Goal: Transaction & Acquisition: Purchase product/service

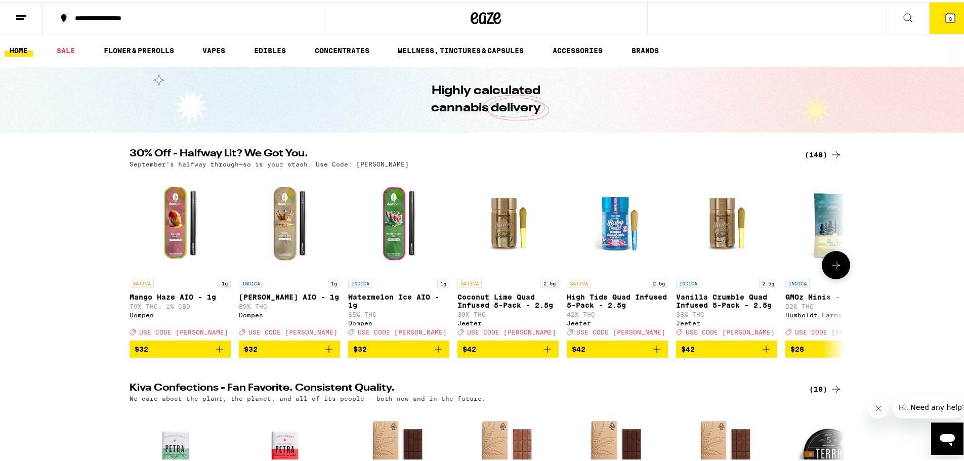
click at [831, 269] on icon at bounding box center [836, 263] width 12 height 12
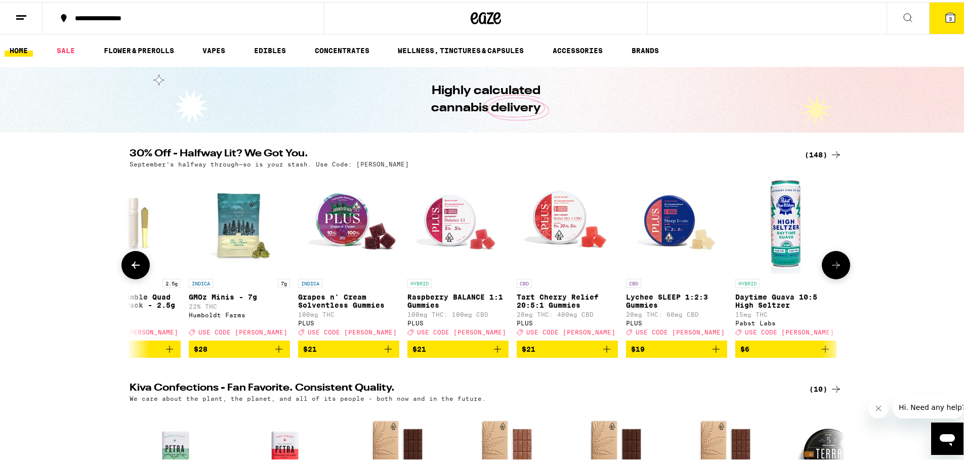
scroll to position [0, 602]
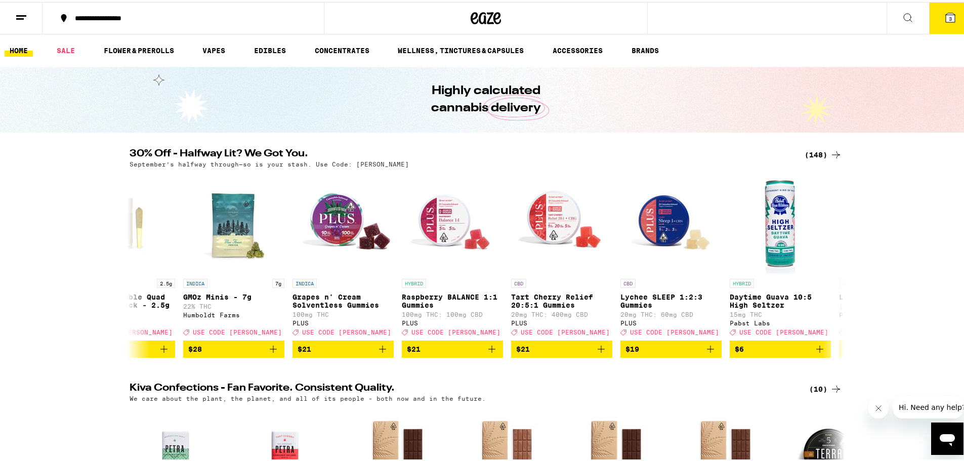
click at [819, 150] on div "(148)" at bounding box center [823, 153] width 37 height 12
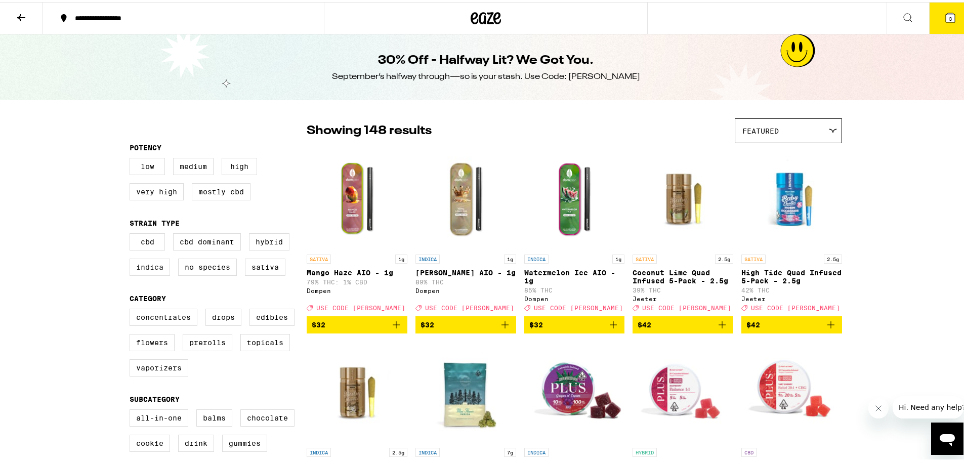
click at [139, 274] on label "Indica" at bounding box center [150, 265] width 40 height 17
click at [132, 233] on input "Indica" at bounding box center [132, 233] width 1 height 1
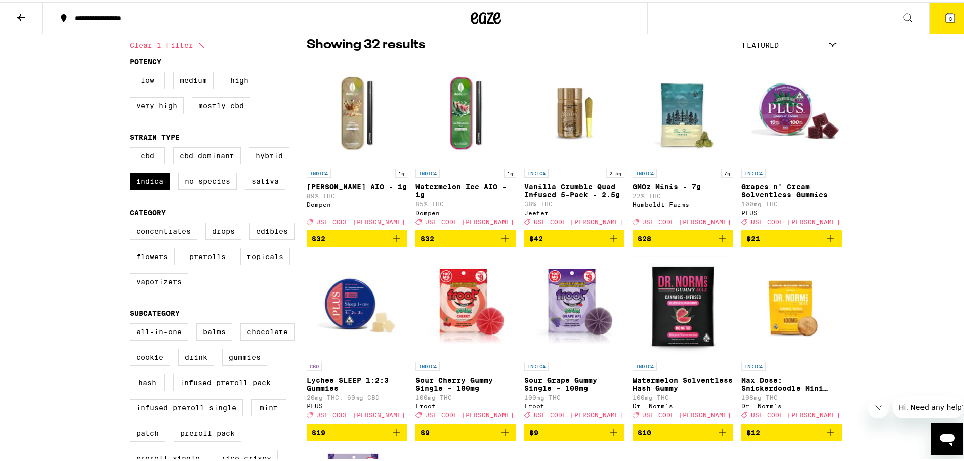
scroll to position [51, 0]
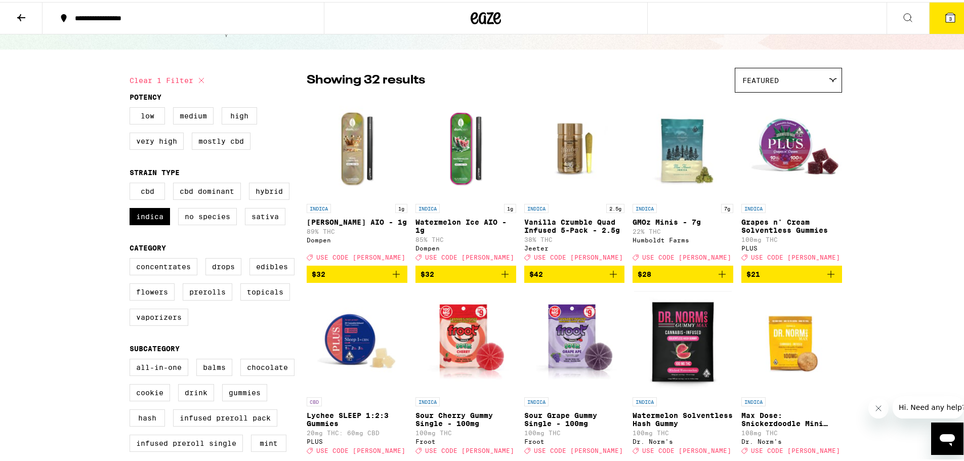
click at [826, 278] on icon "Add to bag" at bounding box center [831, 272] width 12 height 12
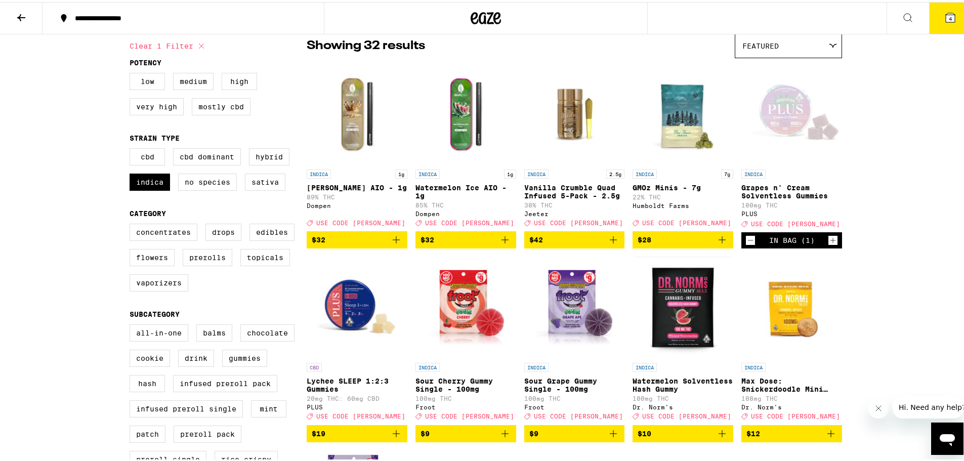
scroll to position [101, 0]
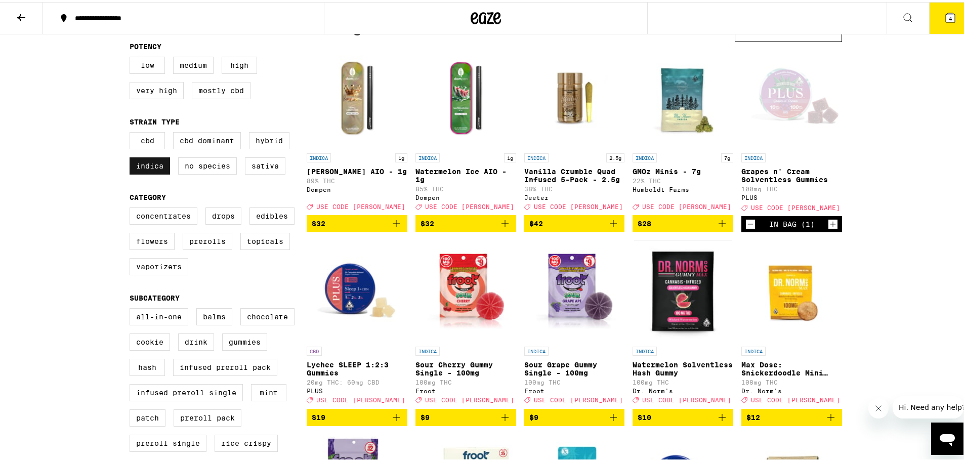
click at [132, 163] on label "Indica" at bounding box center [150, 163] width 40 height 17
click at [132, 132] on input "Indica" at bounding box center [132, 132] width 1 height 1
checkbox input "false"
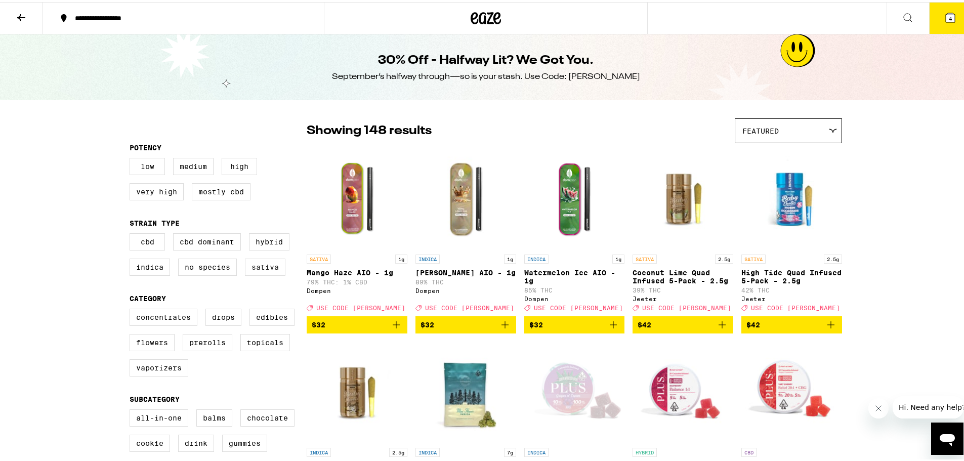
click at [262, 268] on label "Sativa" at bounding box center [265, 265] width 40 height 17
click at [132, 233] on input "Sativa" at bounding box center [132, 233] width 1 height 1
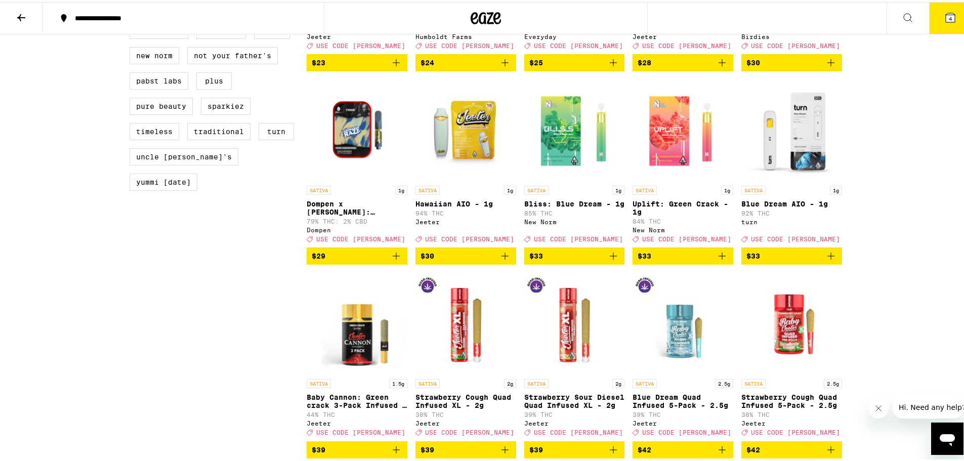
scroll to position [860, 0]
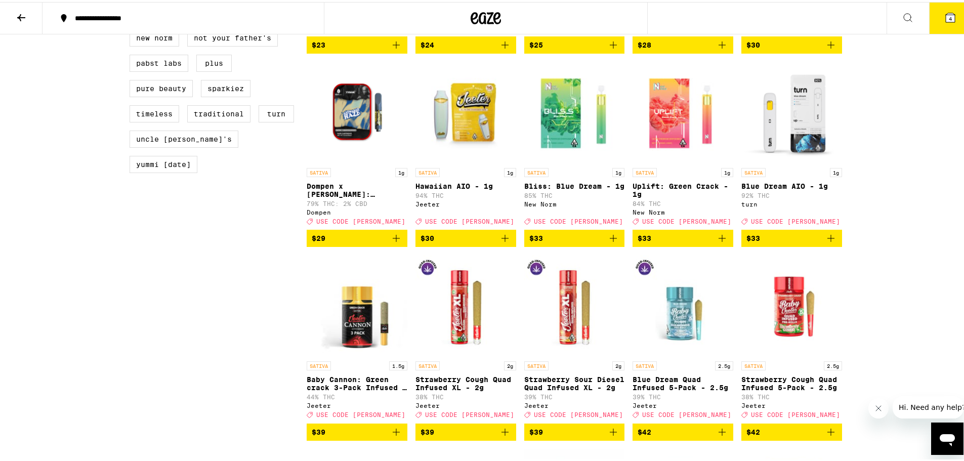
click at [503, 242] on icon "Add to bag" at bounding box center [505, 236] width 12 height 12
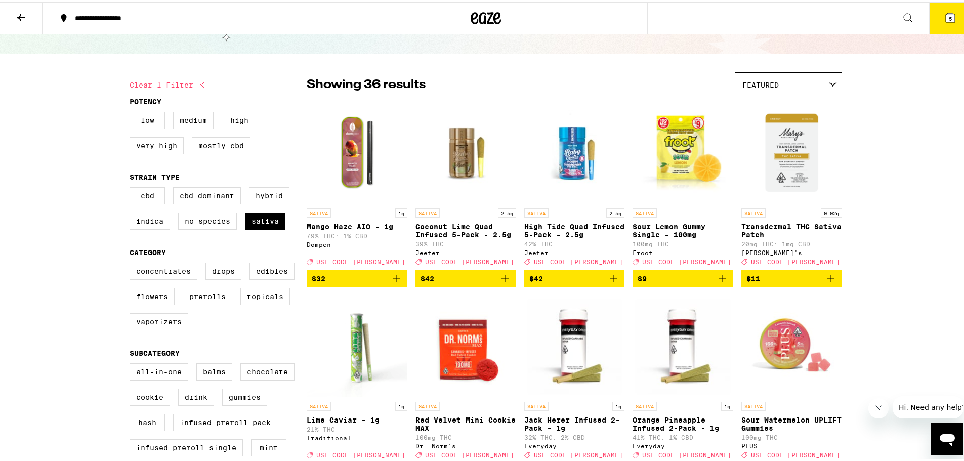
scroll to position [0, 0]
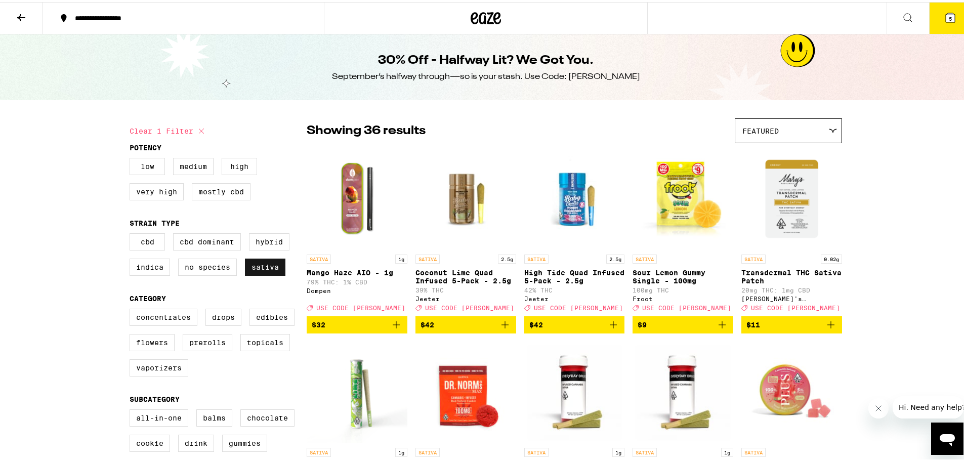
click at [259, 269] on label "Sativa" at bounding box center [265, 265] width 40 height 17
click at [132, 233] on input "Sativa" at bounding box center [132, 233] width 1 height 1
checkbox input "false"
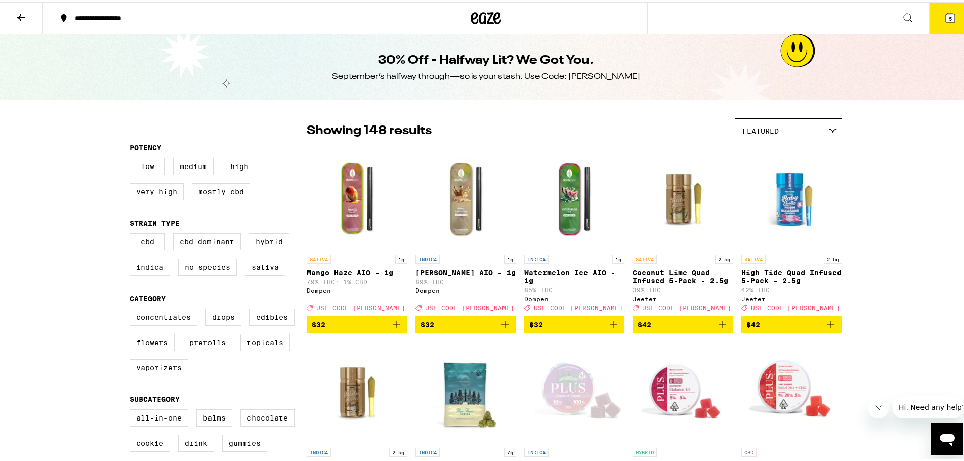
click at [157, 263] on label "Indica" at bounding box center [150, 265] width 40 height 17
click at [132, 233] on input "Indica" at bounding box center [132, 233] width 1 height 1
checkbox input "true"
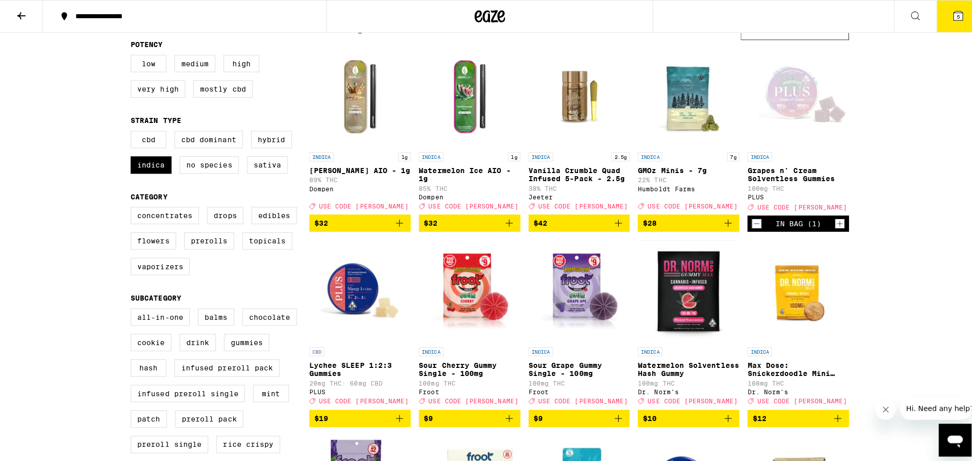
scroll to position [152, 0]
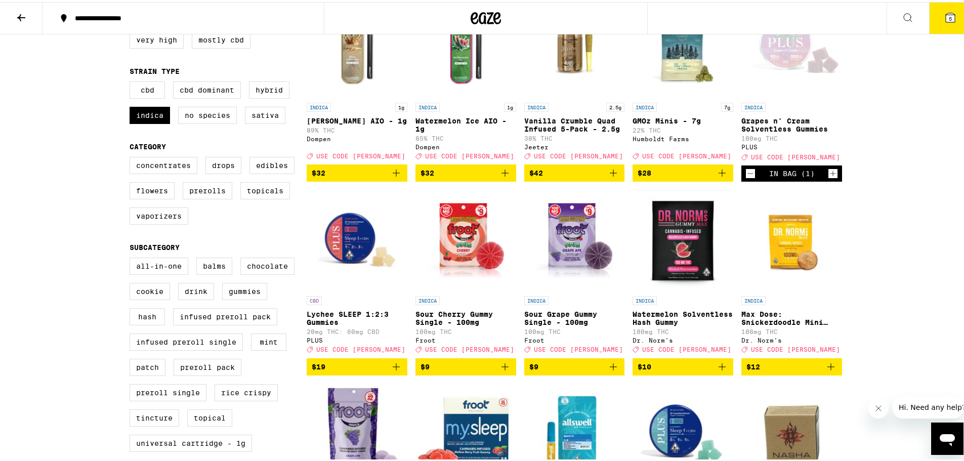
click at [934, 19] on button "5" at bounding box center [950, 16] width 43 height 31
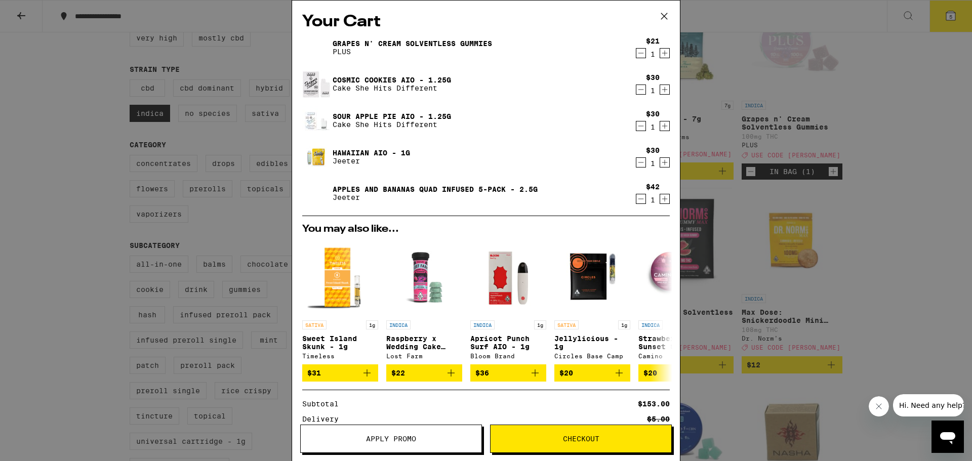
click at [636, 90] on icon "Decrement" at bounding box center [640, 90] width 9 height 12
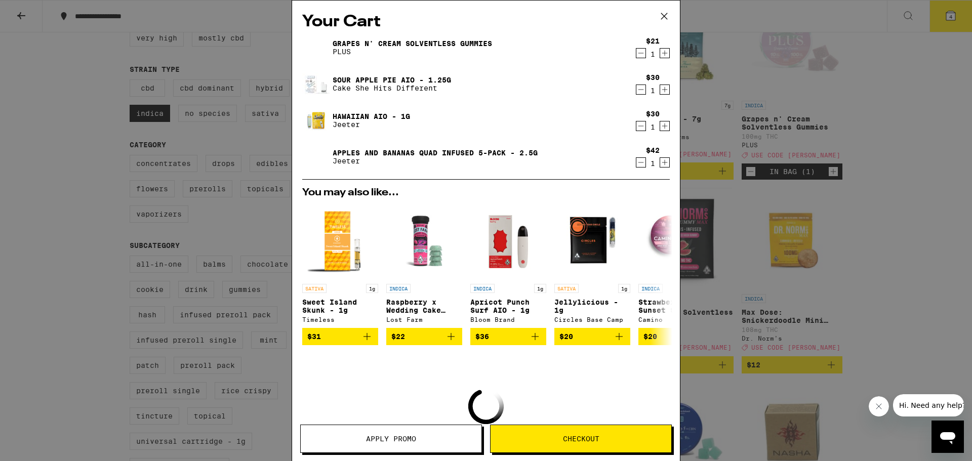
click at [636, 91] on icon "Decrement" at bounding box center [640, 90] width 9 height 12
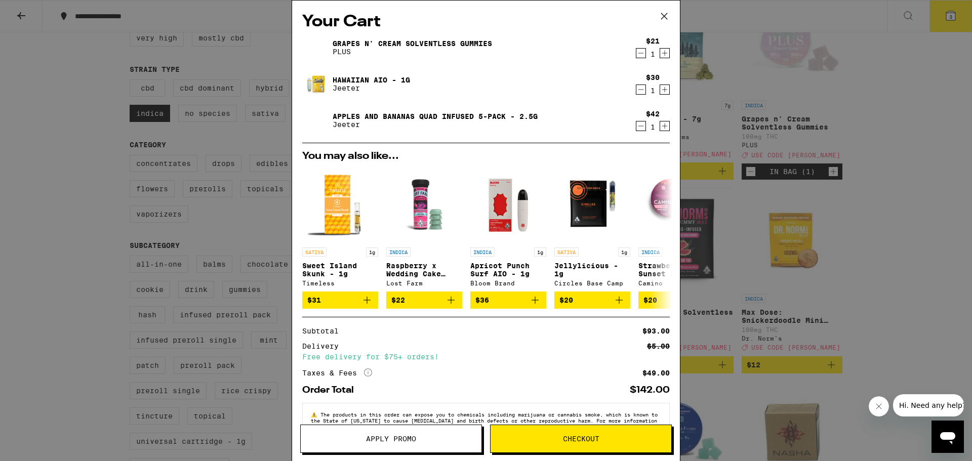
click at [583, 445] on button "Checkout" at bounding box center [581, 439] width 182 height 28
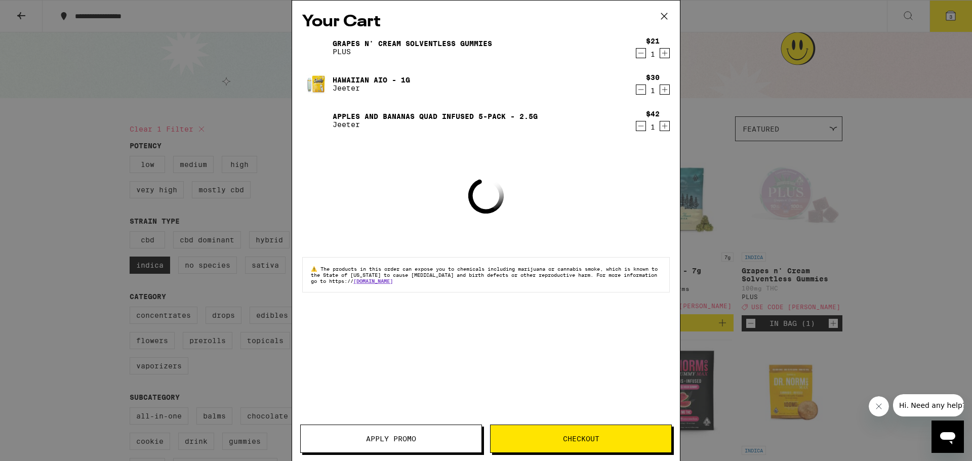
click at [400, 445] on button "Apply Promo" at bounding box center [391, 439] width 182 height 28
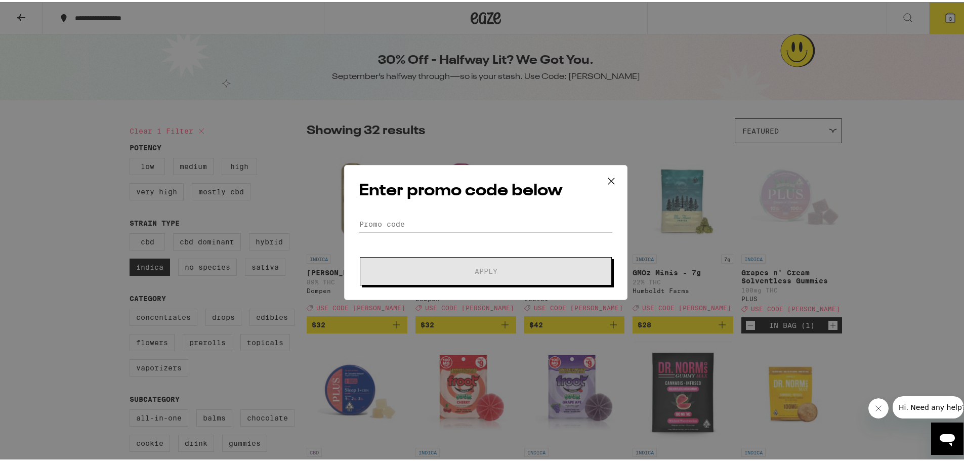
click at [410, 220] on input "Promo Code" at bounding box center [486, 222] width 254 height 15
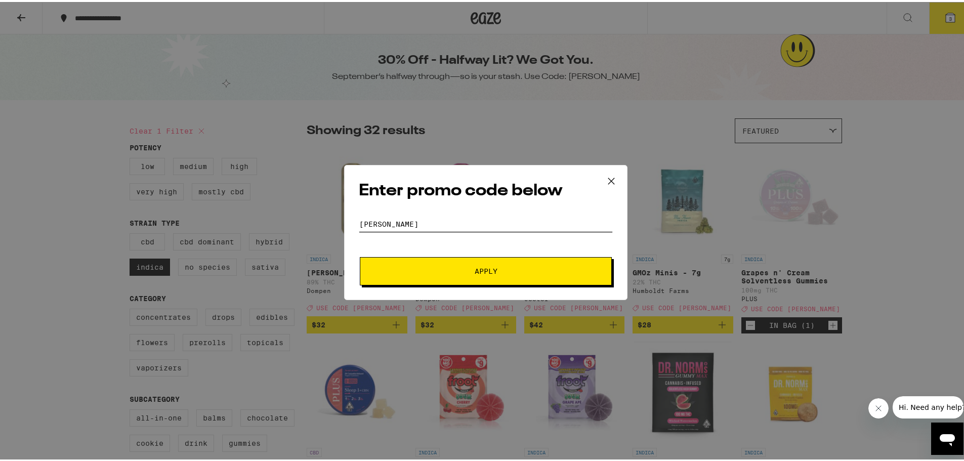
type input "[PERSON_NAME]"
click at [360, 255] on button "Apply" at bounding box center [486, 269] width 252 height 28
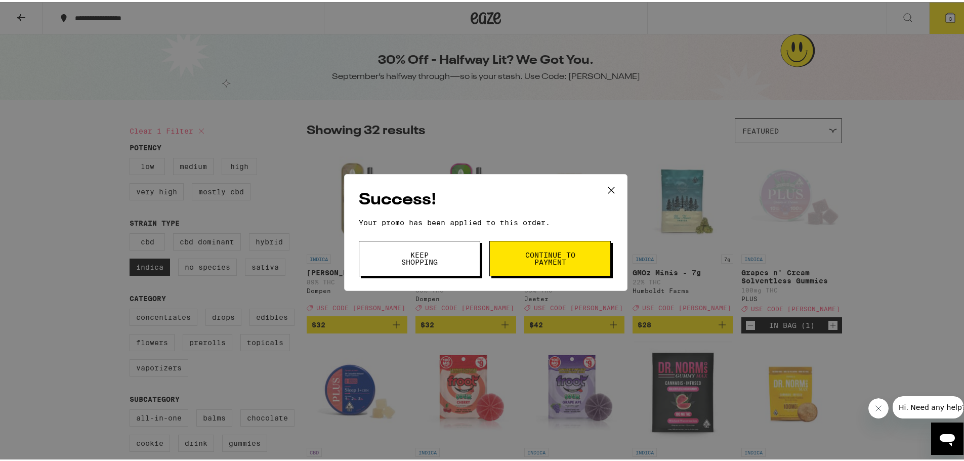
click at [584, 272] on button "Continue to payment" at bounding box center [549, 256] width 121 height 35
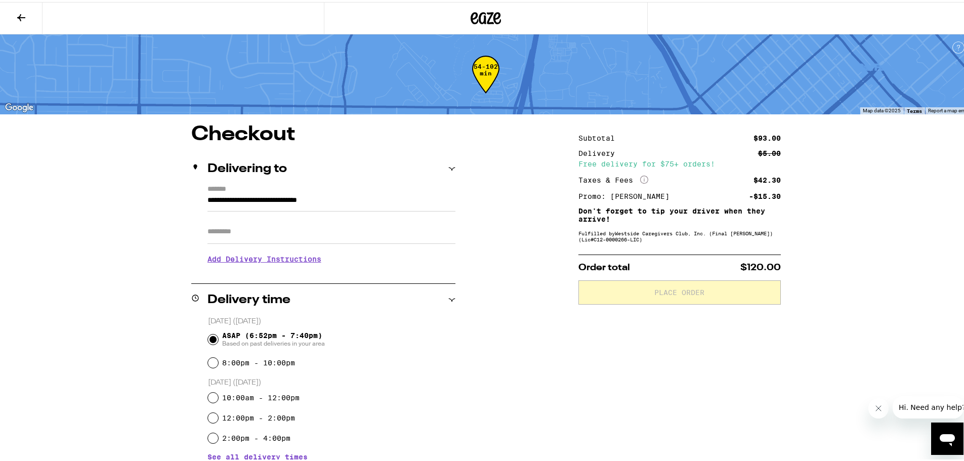
click at [238, 261] on h3 "Add Delivery Instructions" at bounding box center [331, 256] width 248 height 23
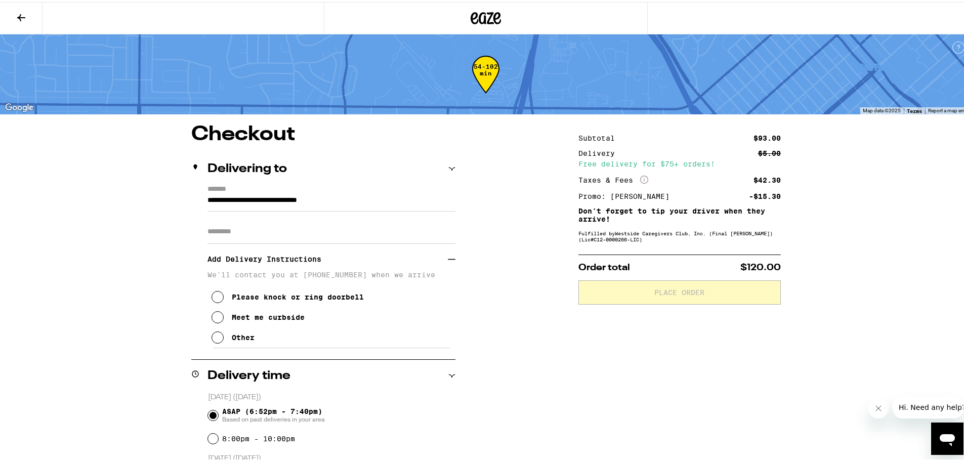
click at [215, 341] on icon at bounding box center [218, 335] width 12 height 12
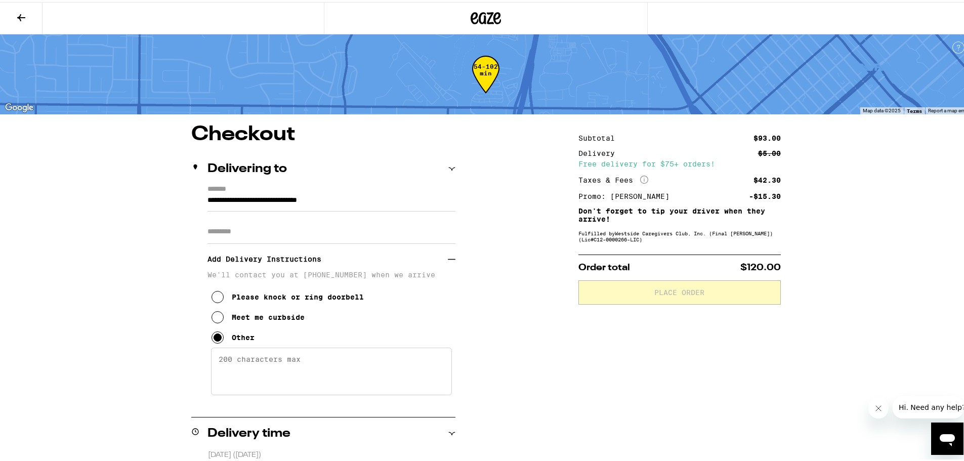
click at [259, 370] on textarea "Enter any other delivery instructions you want driver to know" at bounding box center [331, 370] width 241 height 48
type textarea "G"
type textarea "g"
type textarea "Gate Code: #2705"
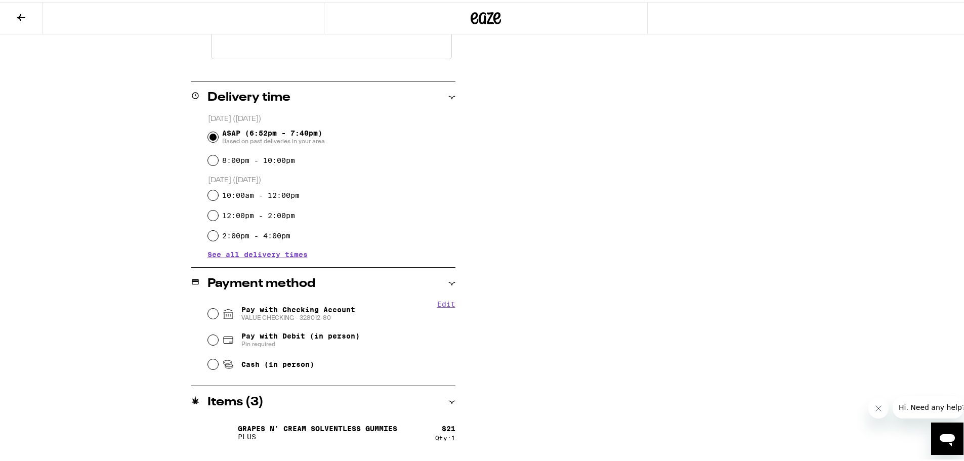
scroll to position [354, 0]
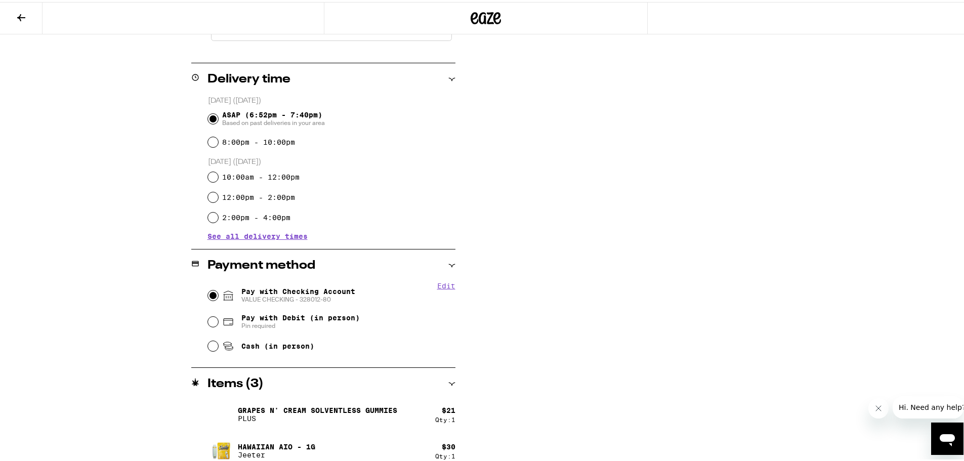
click at [208, 293] on input "Pay with Checking Account VALUE CHECKING - [FINANCIAL_ID]" at bounding box center [213, 293] width 10 height 10
radio input "true"
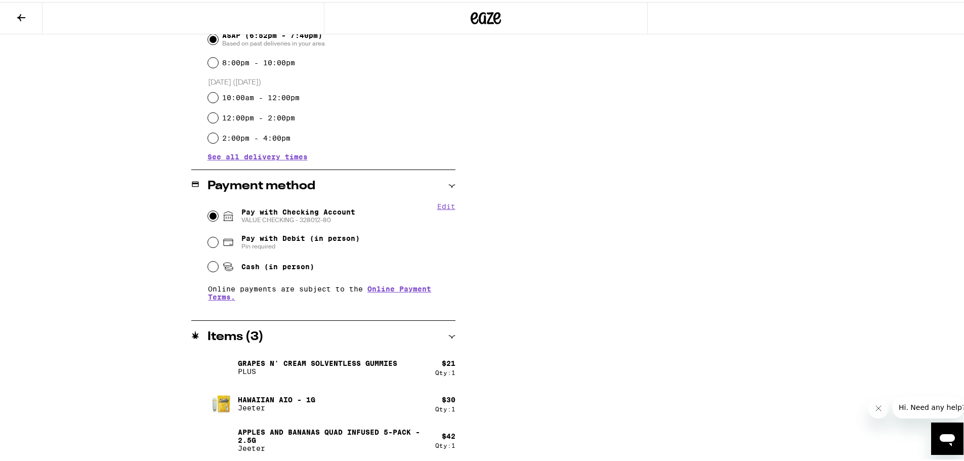
scroll to position [0, 0]
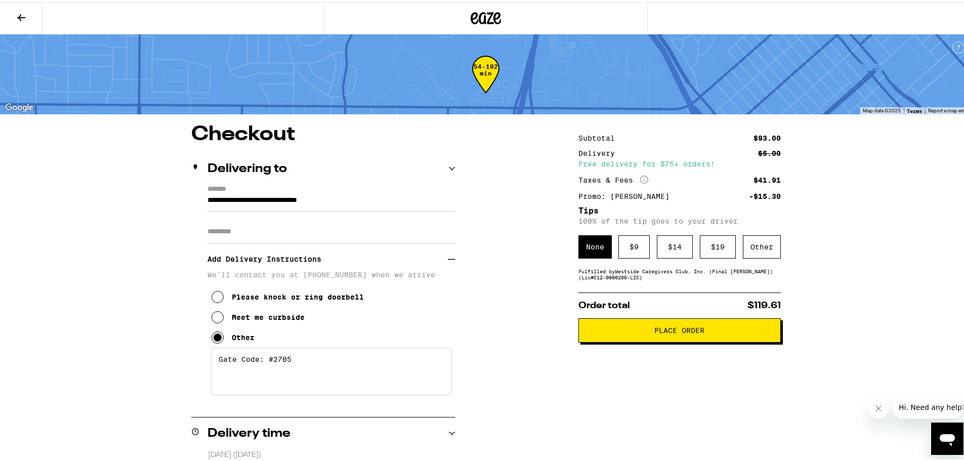
click at [37, 16] on button at bounding box center [21, 17] width 43 height 32
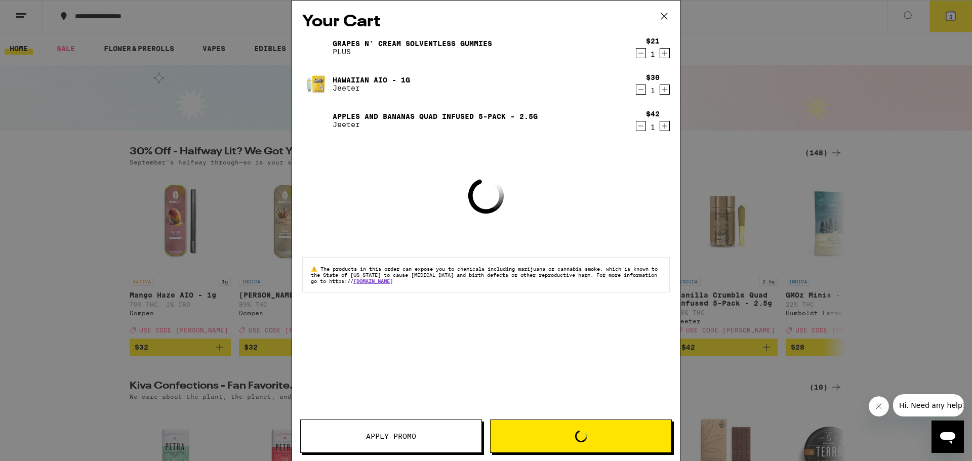
click at [667, 14] on icon at bounding box center [663, 16] width 15 height 15
click at [656, 14] on icon at bounding box center [663, 16] width 15 height 15
click at [664, 13] on icon at bounding box center [663, 16] width 15 height 15
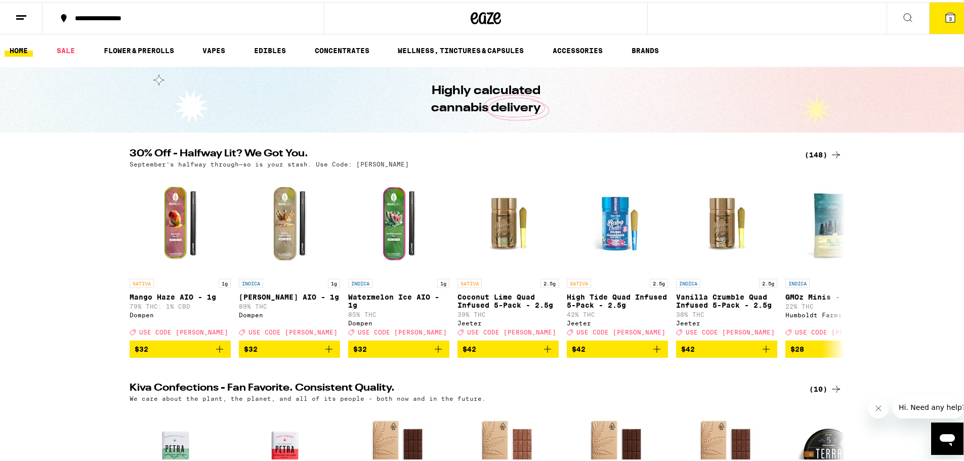
click at [785, 46] on div "Your Cart Grapes n' Cream Solventless Gummies PLUS $21 1 Hawaiian AIO - 1g [PER…" at bounding box center [486, 230] width 972 height 461
click at [960, 17] on button "3" at bounding box center [950, 16] width 43 height 31
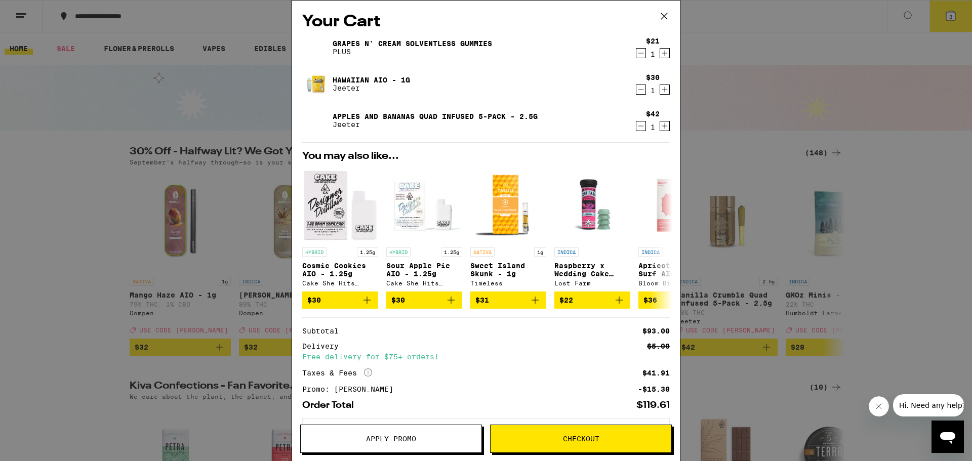
click at [636, 130] on icon "Decrement" at bounding box center [640, 126] width 9 height 12
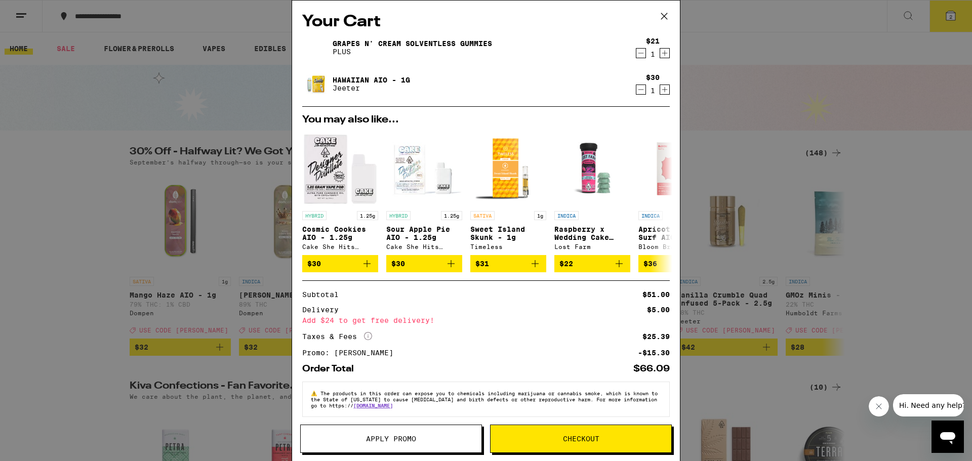
click at [663, 16] on icon at bounding box center [663, 16] width 15 height 15
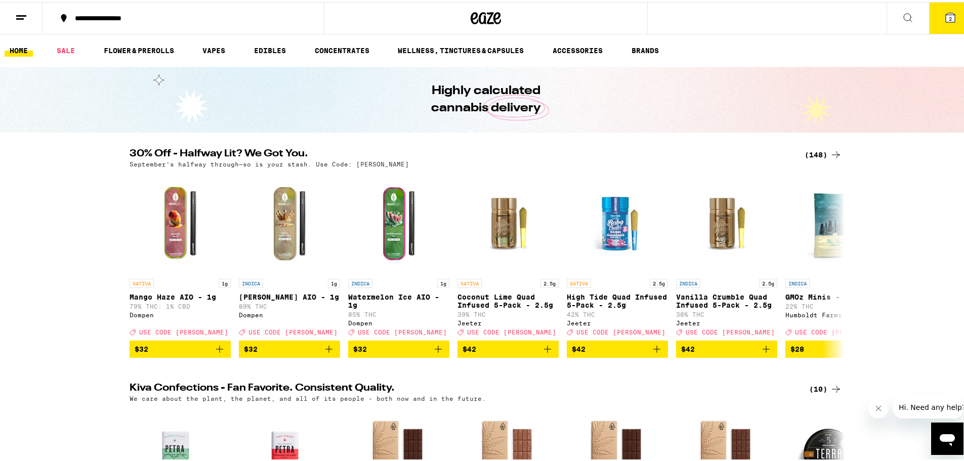
click at [820, 151] on div "(148)" at bounding box center [823, 153] width 37 height 12
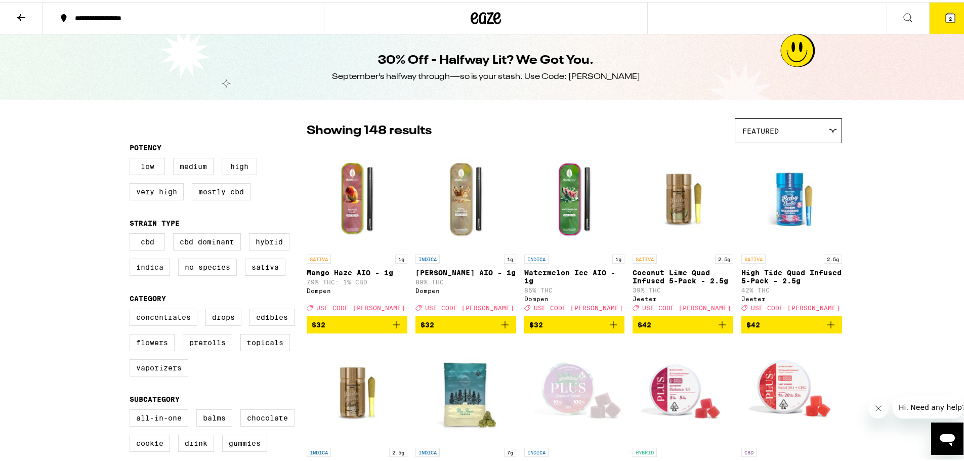
click at [148, 271] on label "Indica" at bounding box center [150, 265] width 40 height 17
click at [132, 233] on input "Indica" at bounding box center [132, 233] width 1 height 1
checkbox input "true"
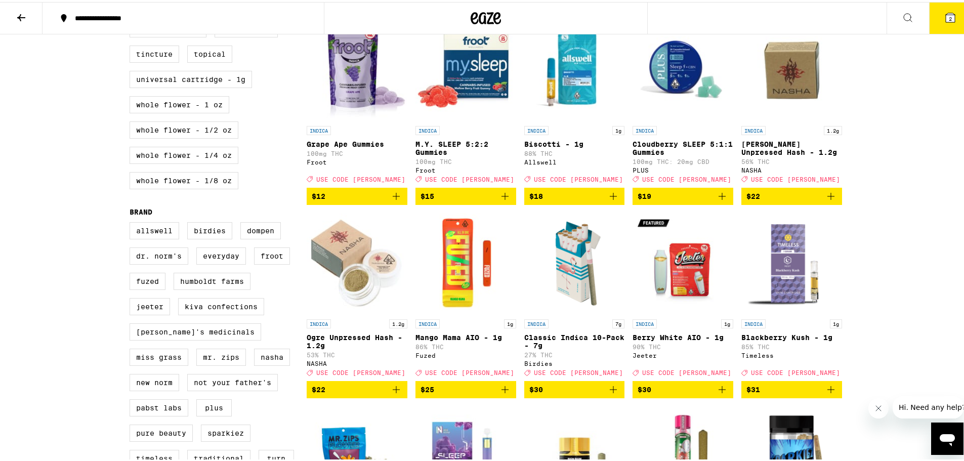
scroll to position [607, 0]
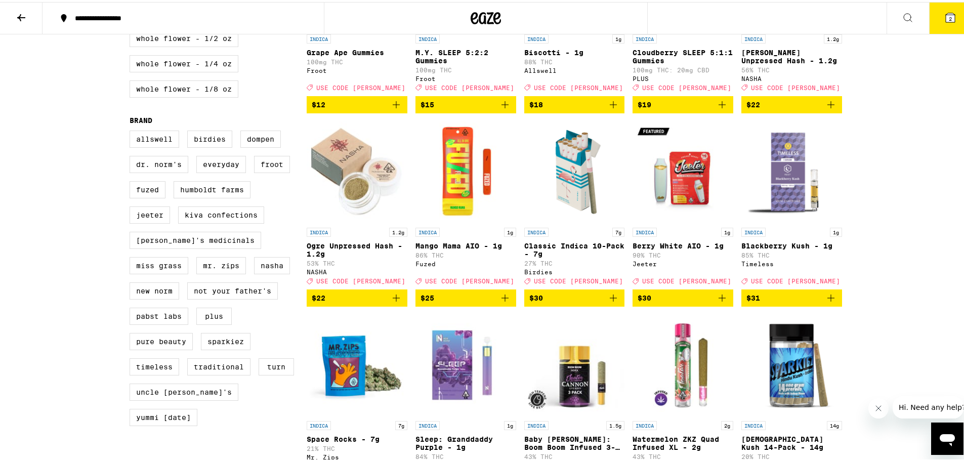
click at [720, 302] on icon "Add to bag" at bounding box center [722, 296] width 12 height 12
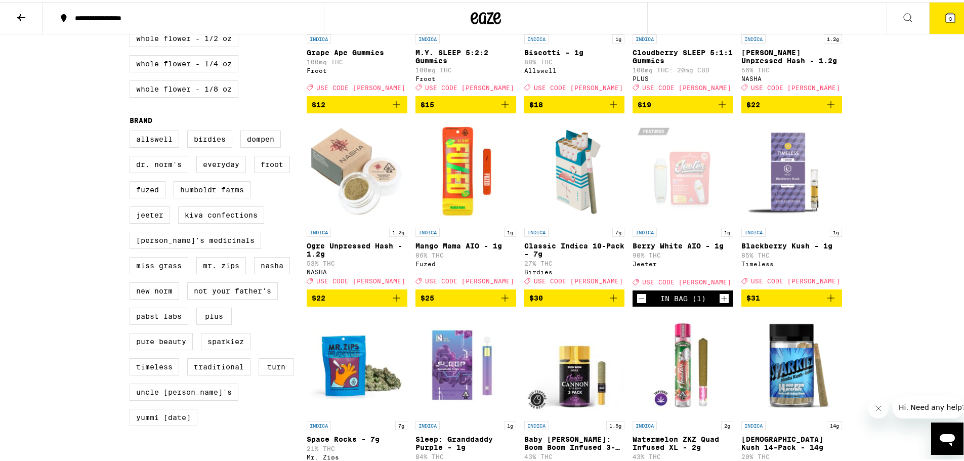
click at [946, 19] on icon at bounding box center [950, 15] width 9 height 9
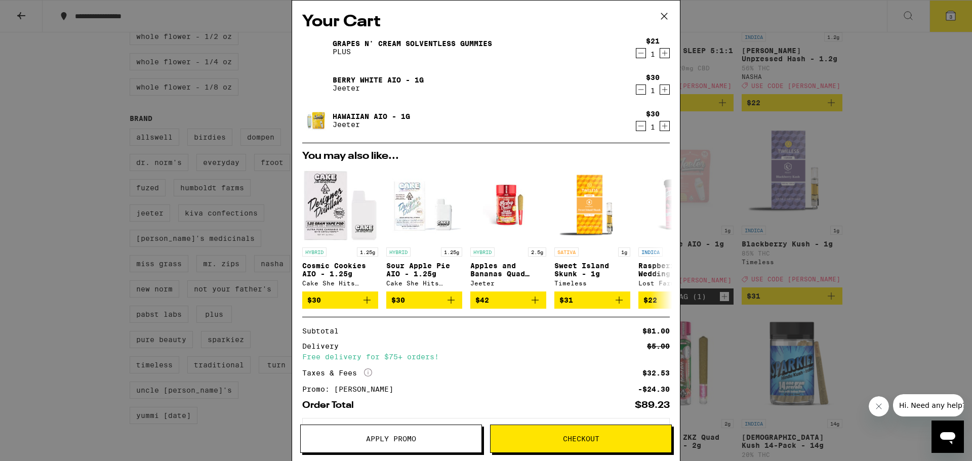
click at [451, 439] on span "Apply Promo" at bounding box center [391, 438] width 181 height 7
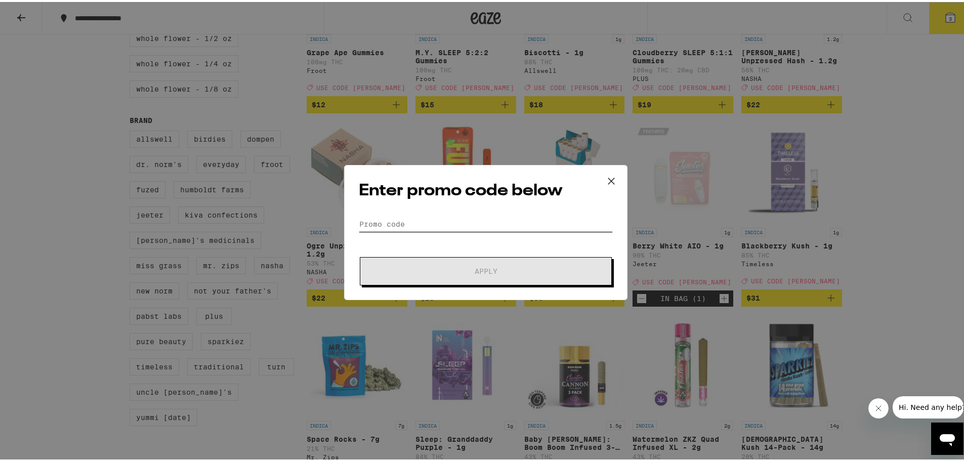
click at [464, 225] on input "Promo Code" at bounding box center [486, 222] width 254 height 15
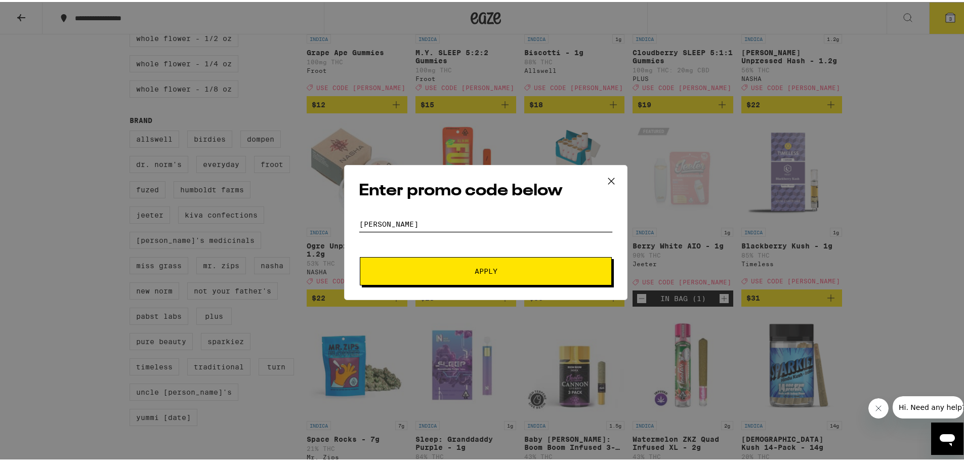
type input "[PERSON_NAME]"
click at [360, 255] on button "Apply" at bounding box center [486, 269] width 252 height 28
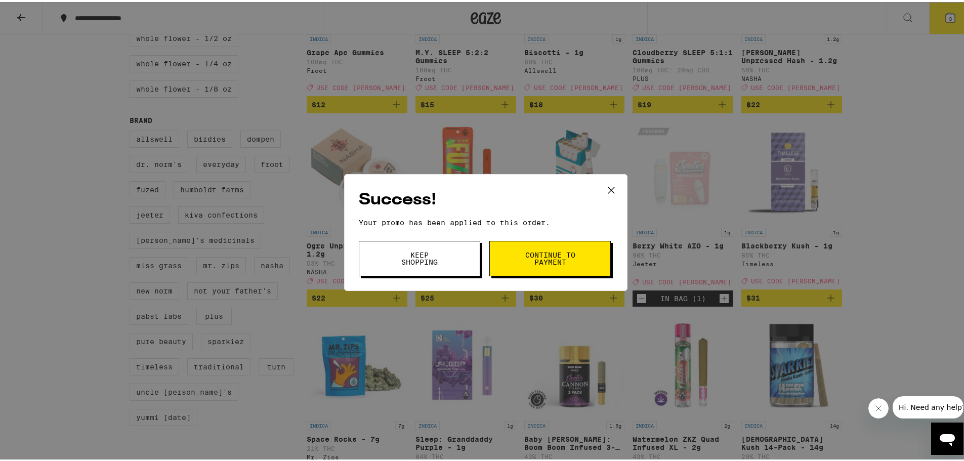
click at [534, 246] on button "Continue to payment" at bounding box center [549, 256] width 121 height 35
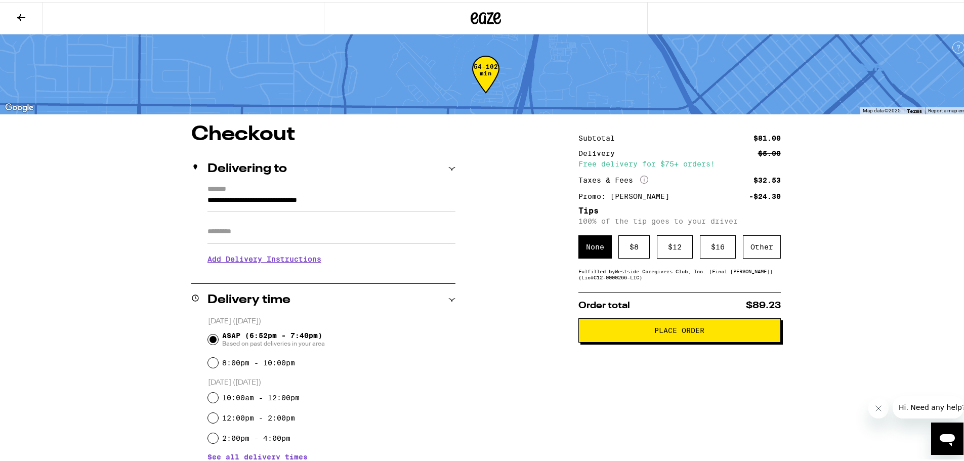
click at [620, 332] on span "Place Order" at bounding box center [679, 328] width 185 height 7
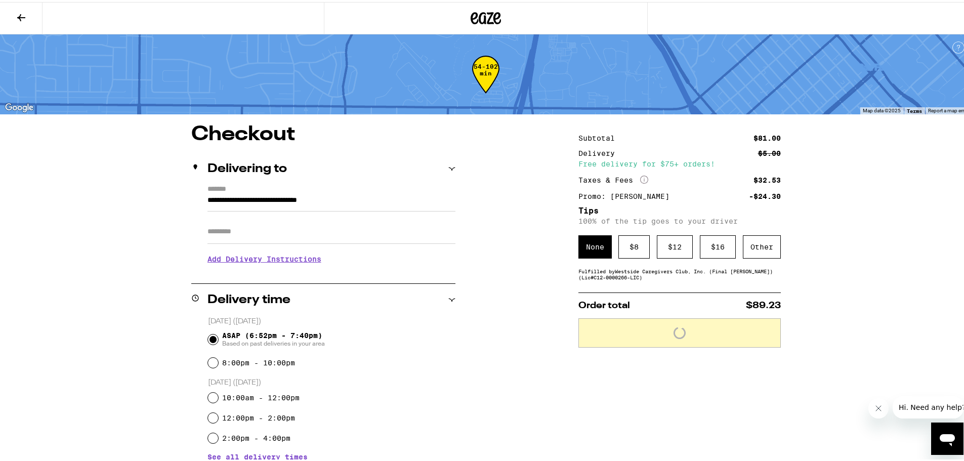
click at [256, 264] on h3 "Add Delivery Instructions" at bounding box center [331, 256] width 248 height 23
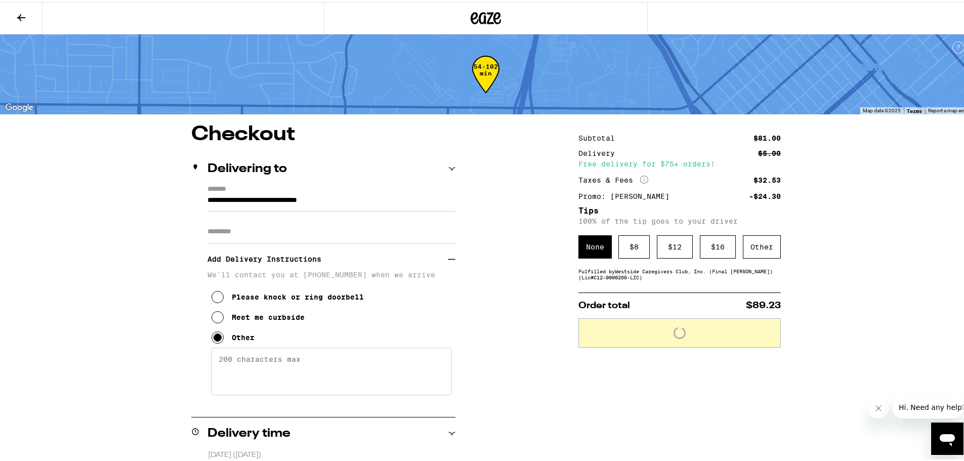
click at [260, 368] on textarea "Enter any other delivery instructions you want driver to know" at bounding box center [331, 370] width 241 height 48
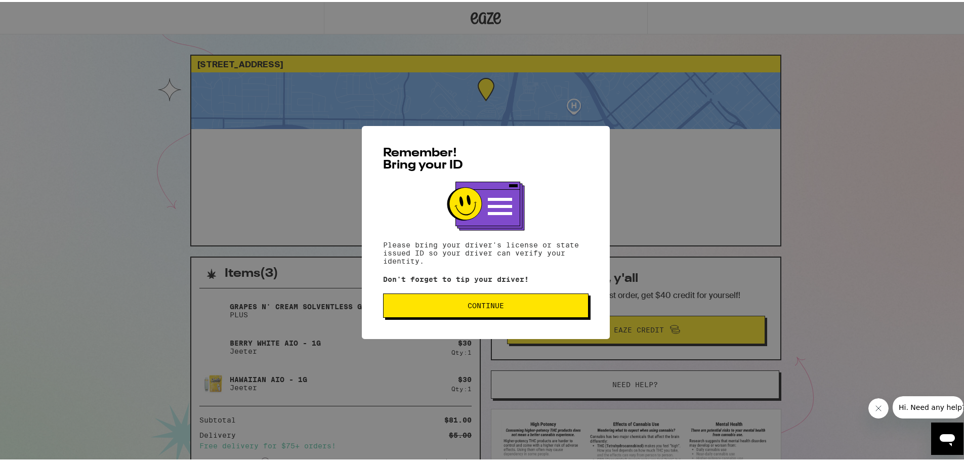
click at [471, 307] on span "Continue" at bounding box center [486, 303] width 36 height 7
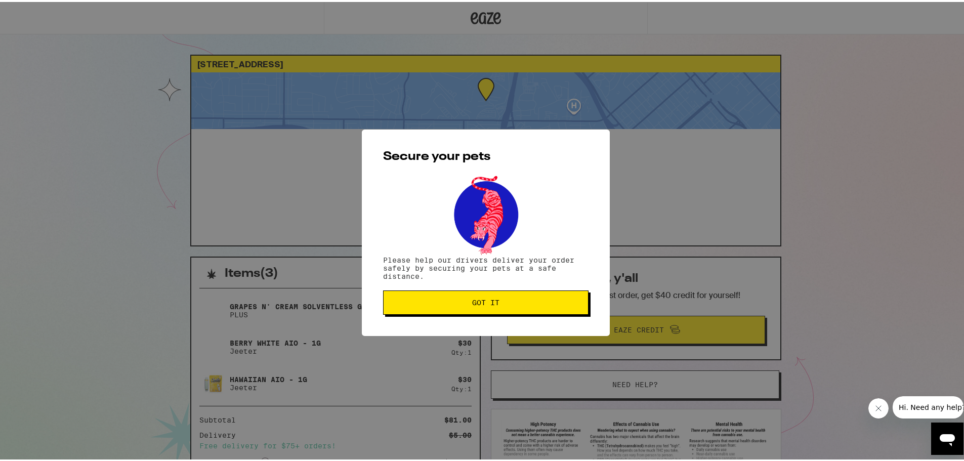
click at [492, 300] on span "Got it" at bounding box center [485, 300] width 27 height 7
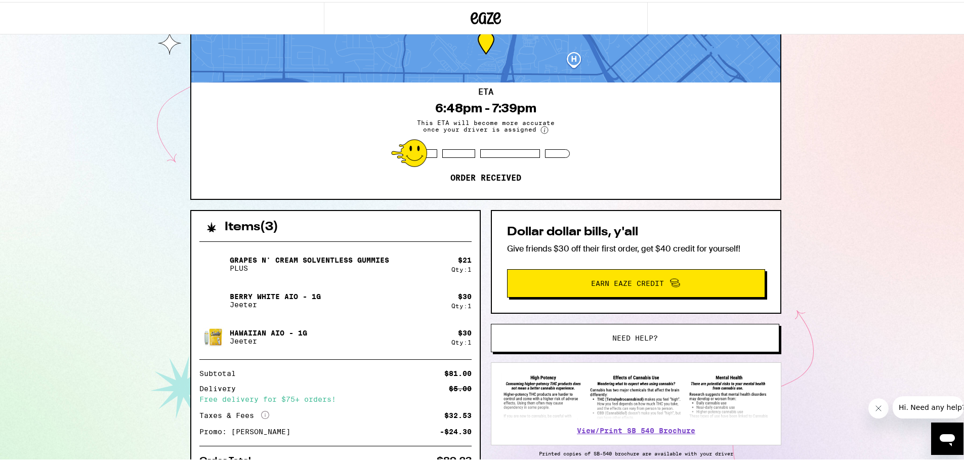
scroll to position [99, 0]
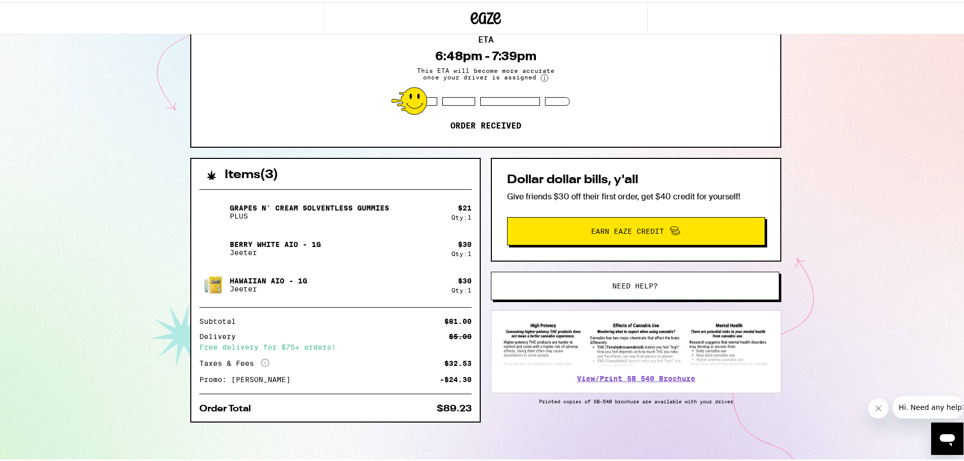
click at [591, 295] on button "Need help?" at bounding box center [635, 284] width 288 height 28
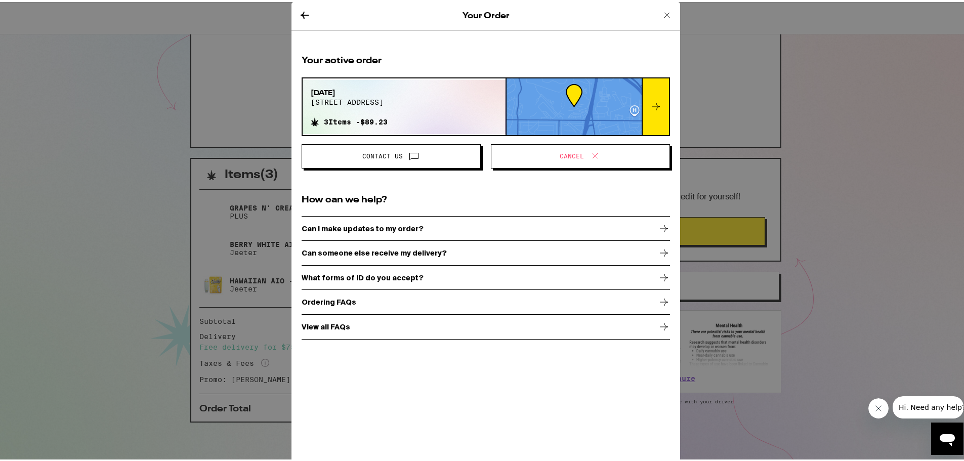
click at [445, 222] on div "Can I make updates to my order?" at bounding box center [486, 226] width 368 height 25
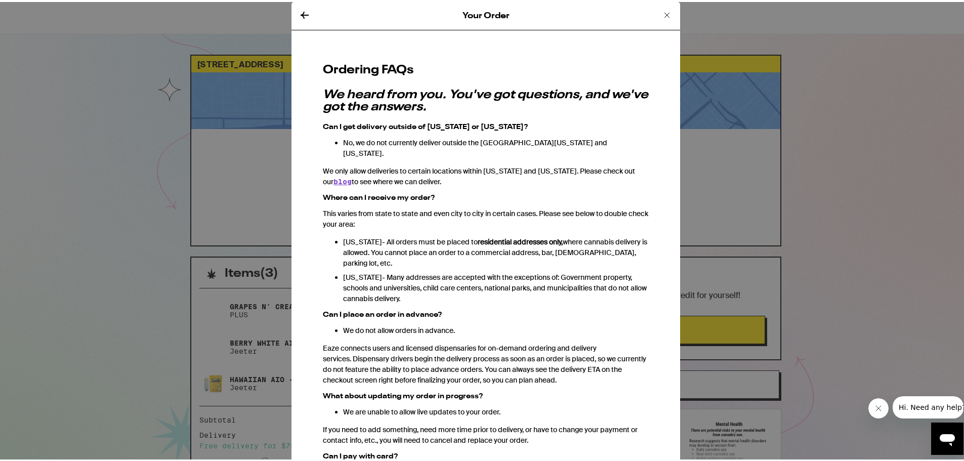
click at [299, 8] on icon at bounding box center [305, 13] width 12 height 12
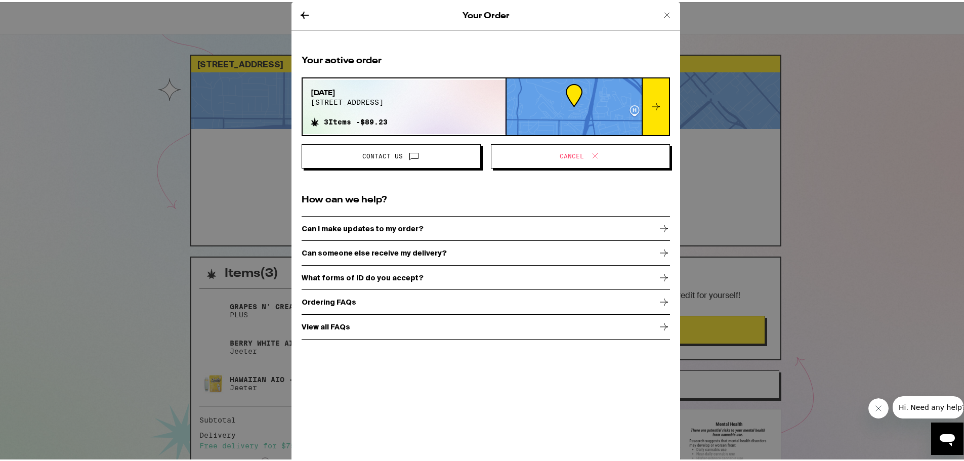
scroll to position [99, 0]
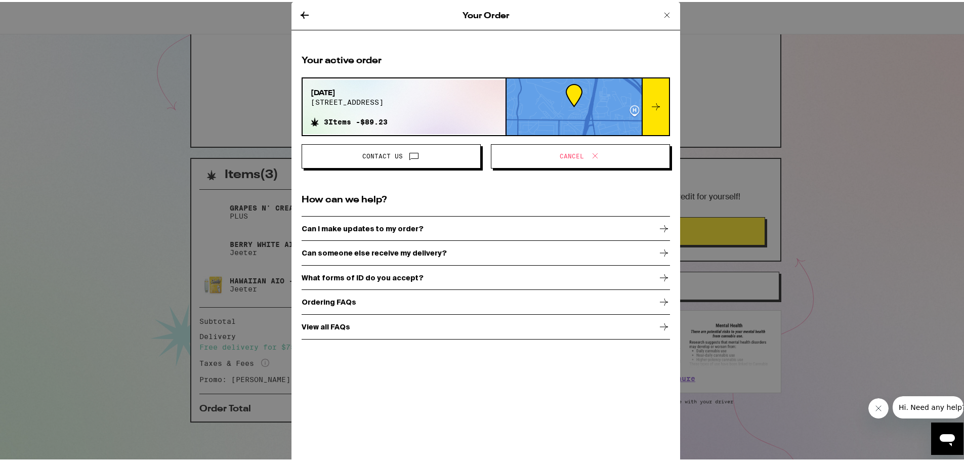
click at [432, 157] on span "Contact Us" at bounding box center [391, 154] width 162 height 13
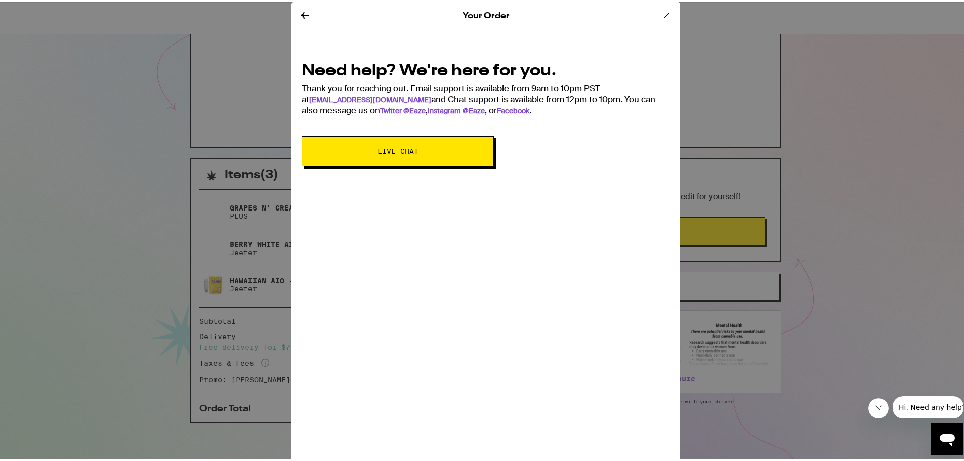
click at [297, 22] on div "Your Order" at bounding box center [485, 14] width 389 height 28
click at [303, 9] on icon at bounding box center [305, 13] width 12 height 12
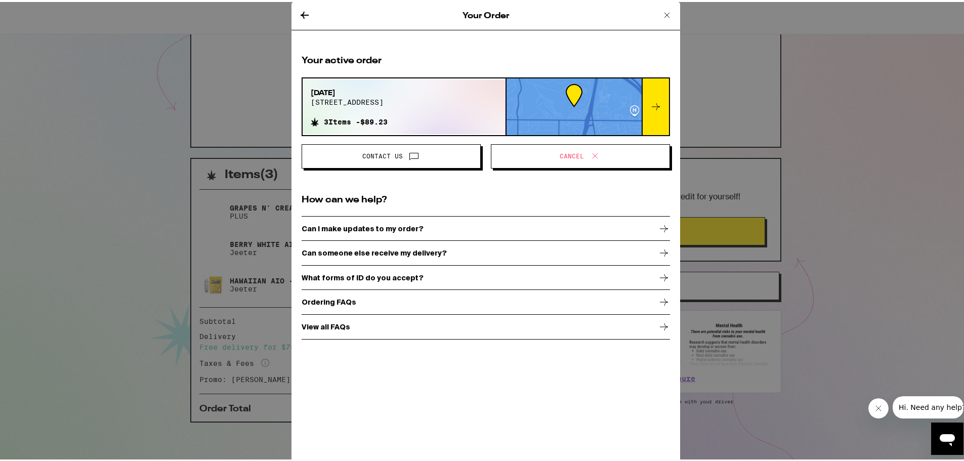
click at [652, 101] on icon at bounding box center [656, 105] width 12 height 12
click at [662, 106] on div at bounding box center [655, 104] width 27 height 57
click at [388, 108] on div "[DATE] 15638 viewridge ln" at bounding box center [349, 99] width 77 height 26
click at [661, 15] on icon at bounding box center [667, 13] width 12 height 12
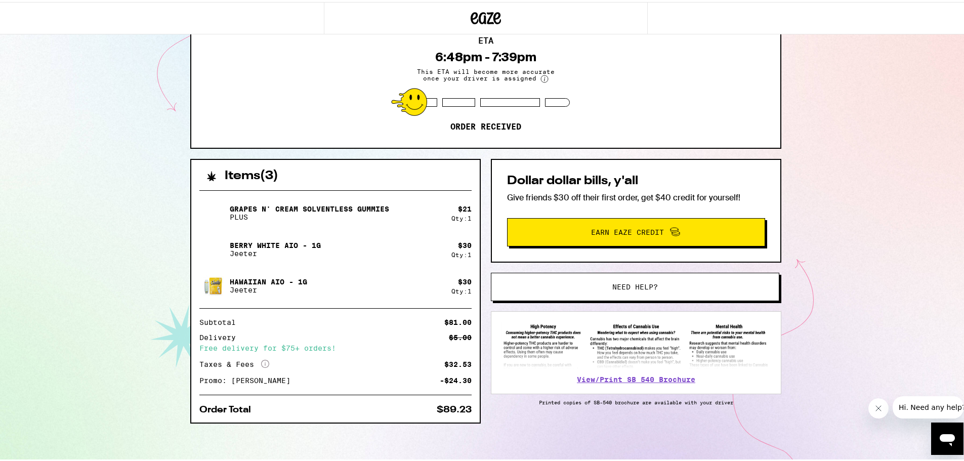
scroll to position [99, 0]
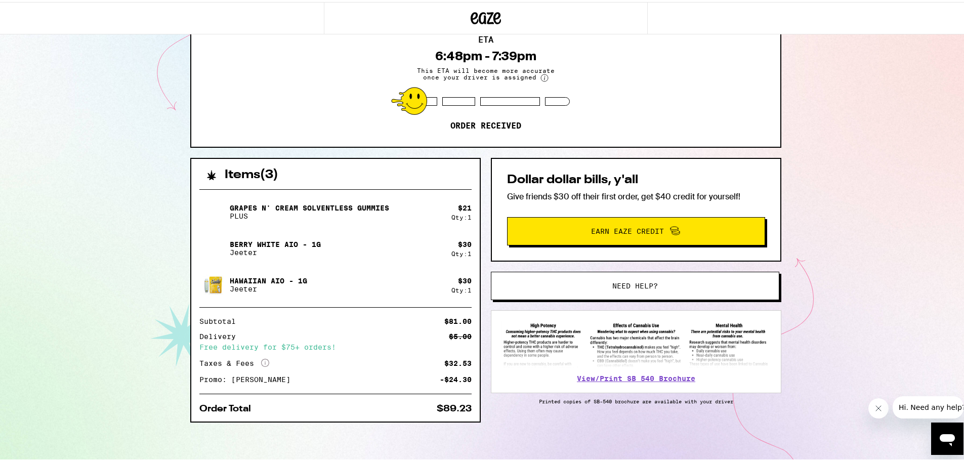
click at [153, 142] on div "[STREET_ADDRESS] ETA 6:48pm - 7:39pm This ETA will become more accurate once yo…" at bounding box center [486, 181] width 972 height 560
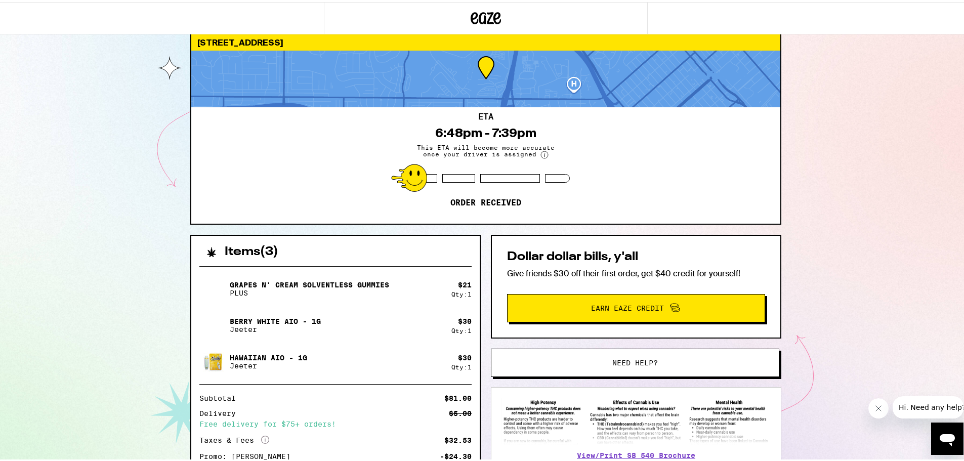
scroll to position [0, 0]
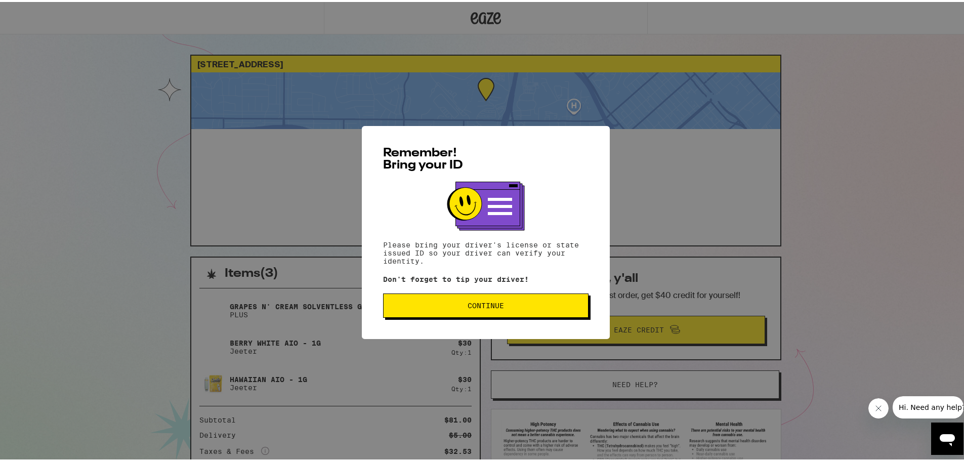
click at [504, 307] on span "Continue" at bounding box center [486, 303] width 188 height 7
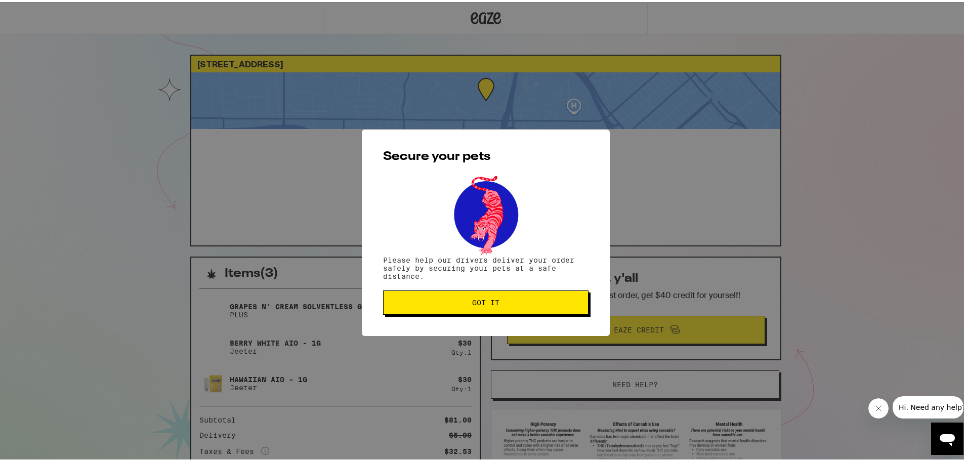
click at [442, 306] on button "Got it" at bounding box center [485, 300] width 205 height 24
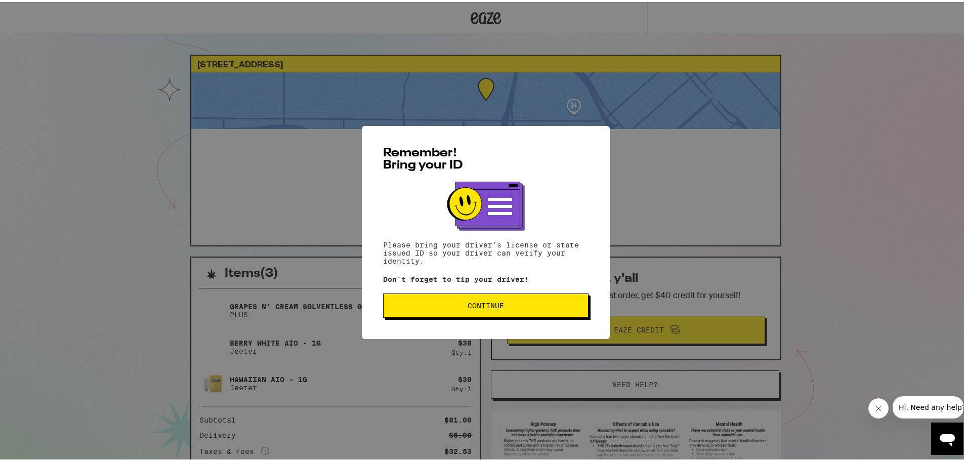
click at [510, 301] on button "Continue" at bounding box center [485, 303] width 205 height 24
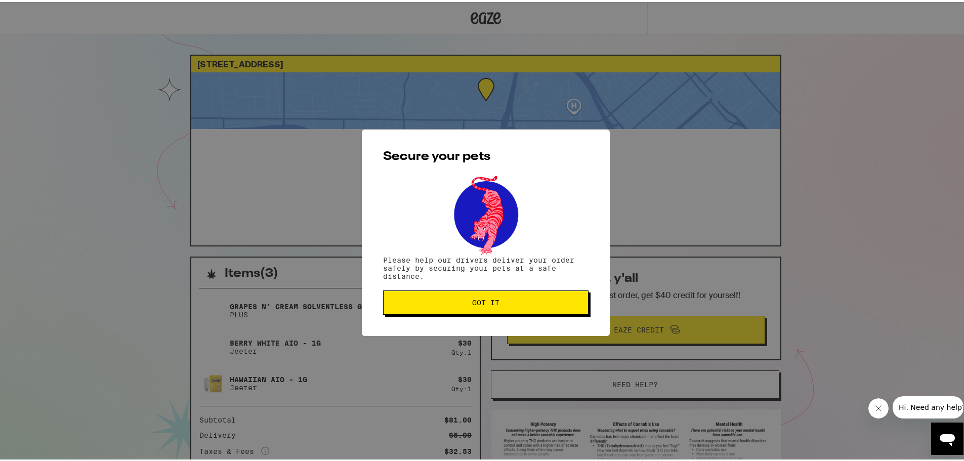
click at [510, 301] on span "Got it" at bounding box center [486, 300] width 188 height 7
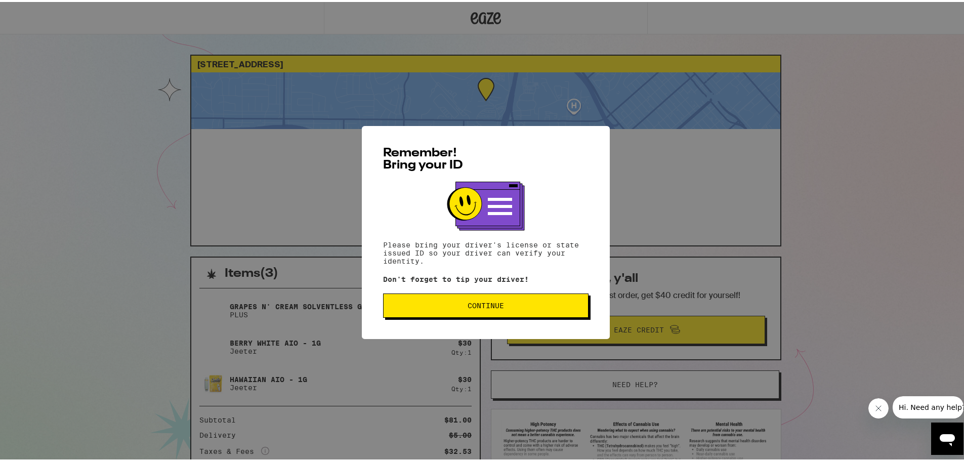
click at [516, 312] on button "Continue" at bounding box center [485, 303] width 205 height 24
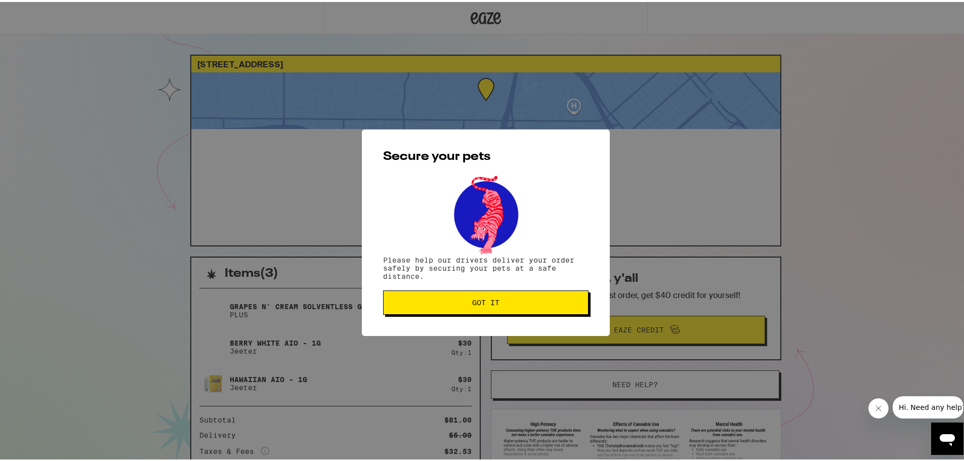
click at [456, 298] on span "Got it" at bounding box center [486, 300] width 188 height 7
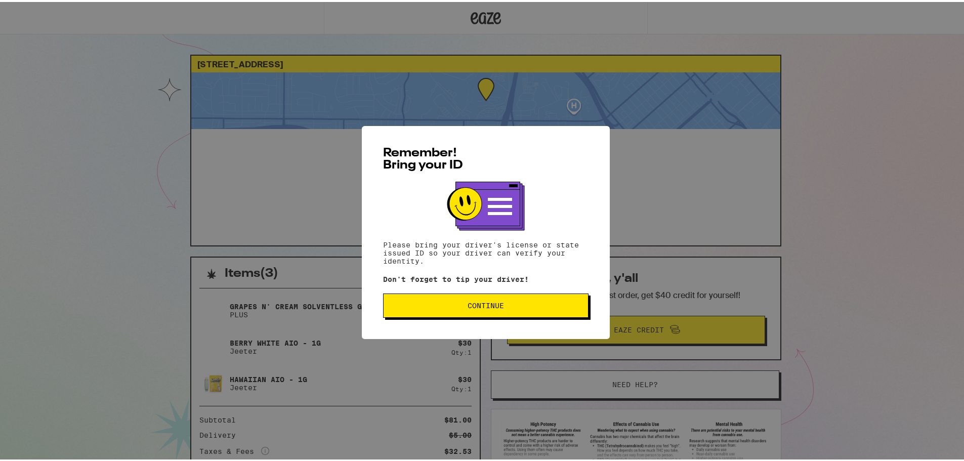
click at [493, 316] on button "Continue" at bounding box center [485, 303] width 205 height 24
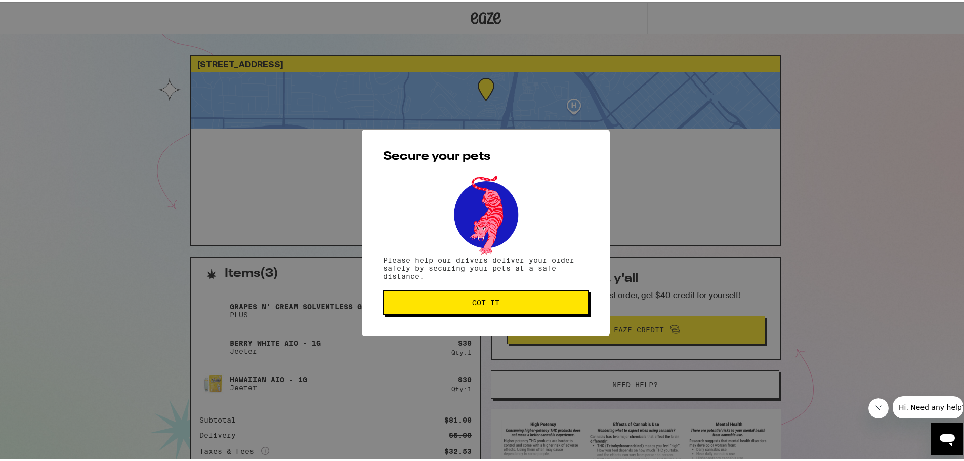
click at [503, 300] on span "Got it" at bounding box center [486, 300] width 188 height 7
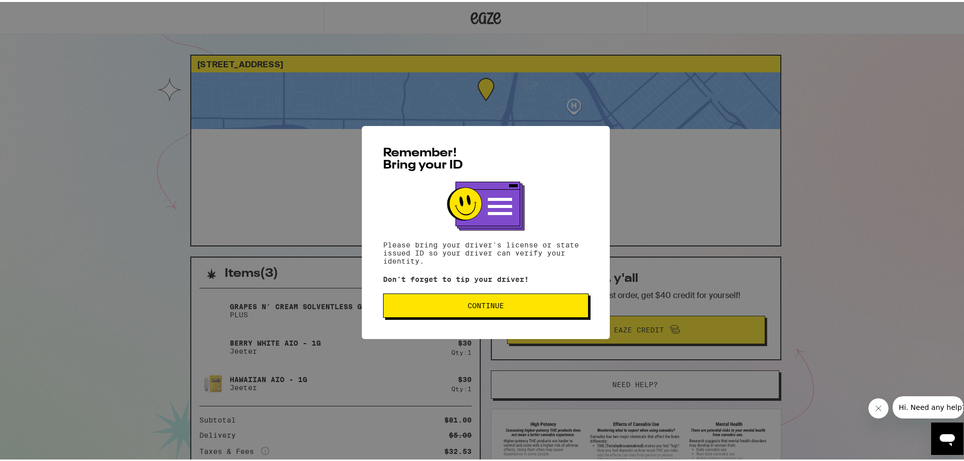
click at [431, 307] on span "Continue" at bounding box center [486, 303] width 188 height 7
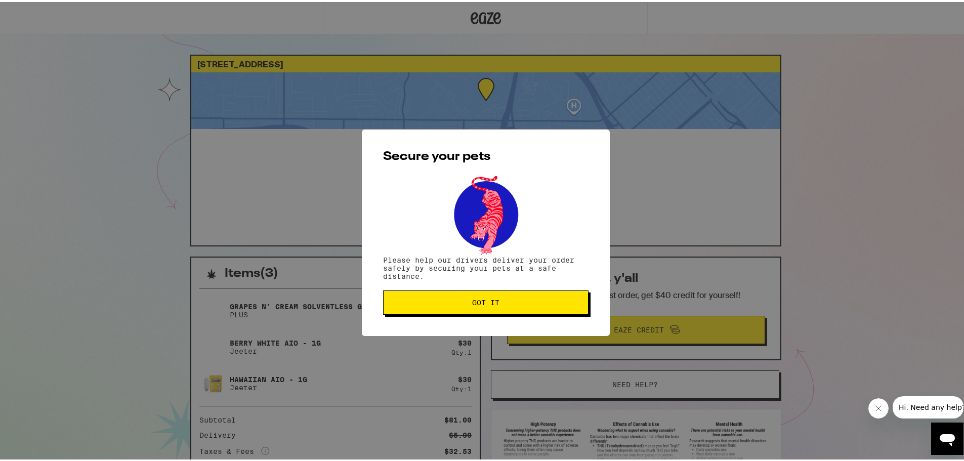
click at [502, 297] on button "Got it" at bounding box center [485, 300] width 205 height 24
